Goal: Transaction & Acquisition: Purchase product/service

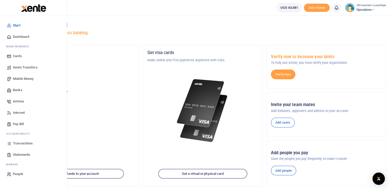
click at [26, 77] on span "Mobile Money" at bounding box center [23, 78] width 21 height 5
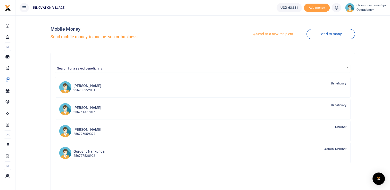
click at [281, 35] on link "Send to a new recipient" at bounding box center [272, 34] width 67 height 9
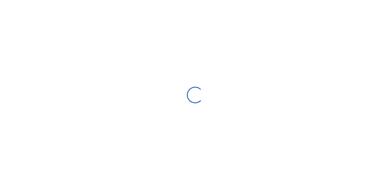
select select "Loading bundles"
select select
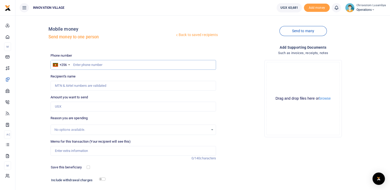
click at [112, 64] on input "text" at bounding box center [134, 65] width 166 height 10
type input "769861929"
type input "Edward Walusimbi"
type input "769861929"
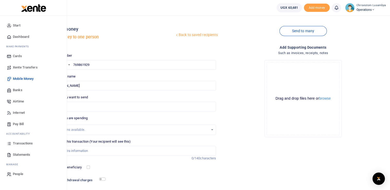
click at [20, 26] on span "Start" at bounding box center [16, 25] width 7 height 5
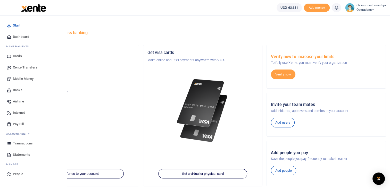
click at [18, 37] on span "Dashboard" at bounding box center [21, 36] width 16 height 5
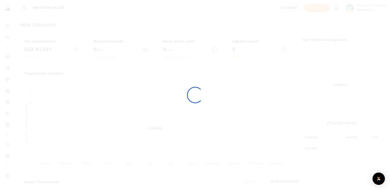
scroll to position [77, 76]
